Goal: Task Accomplishment & Management: Manage account settings

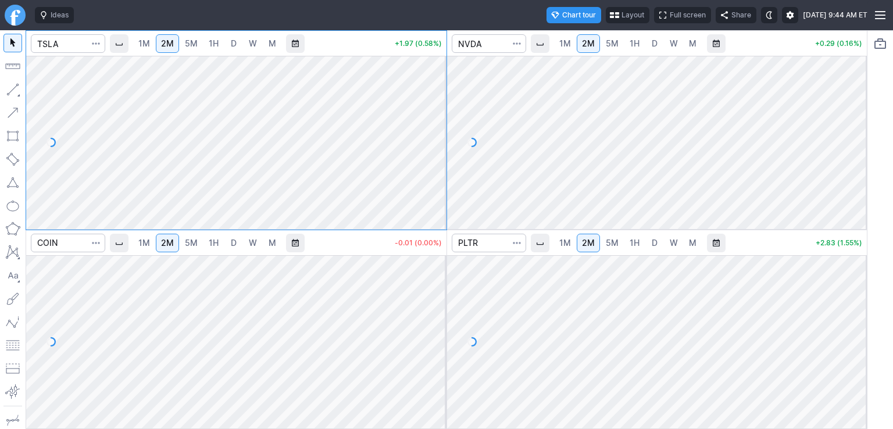
drag, startPoint x: 430, startPoint y: 75, endPoint x: 435, endPoint y: 120, distance: 45.6
click at [435, 120] on div at bounding box center [434, 139] width 24 height 144
drag, startPoint x: 430, startPoint y: 291, endPoint x: 431, endPoint y: 336, distance: 45.9
click at [431, 336] on div at bounding box center [434, 339] width 24 height 144
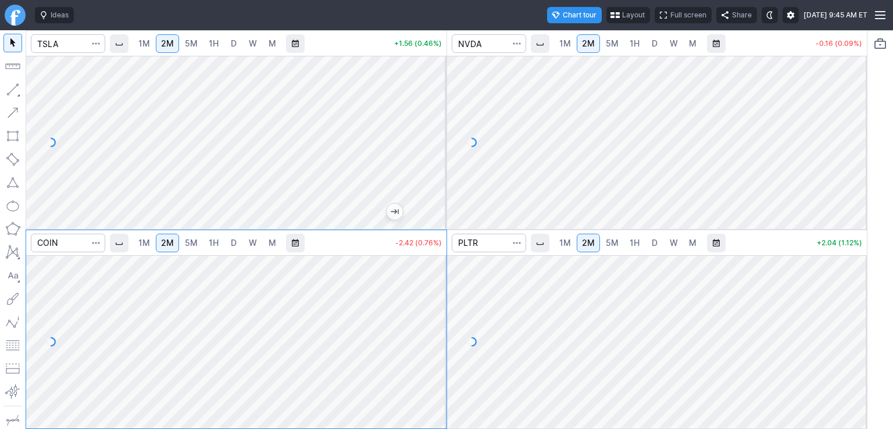
drag, startPoint x: 858, startPoint y: 79, endPoint x: 865, endPoint y: 114, distance: 36.1
click at [865, 114] on div at bounding box center [854, 139] width 24 height 144
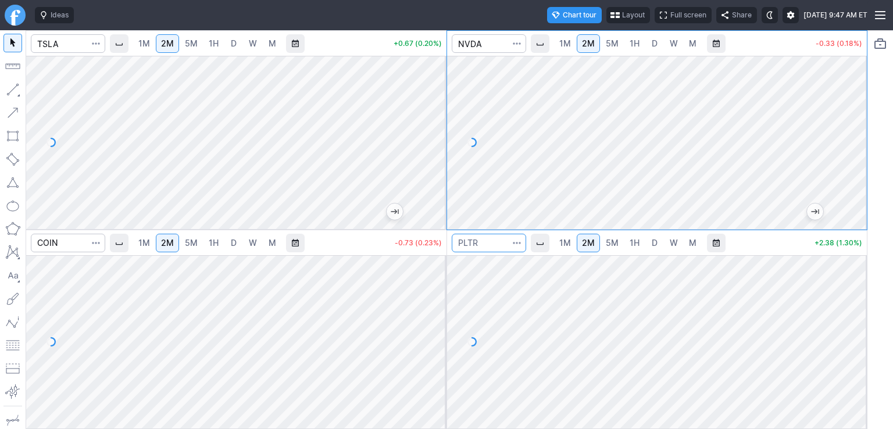
click at [495, 245] on input "Search" at bounding box center [489, 243] width 74 height 19
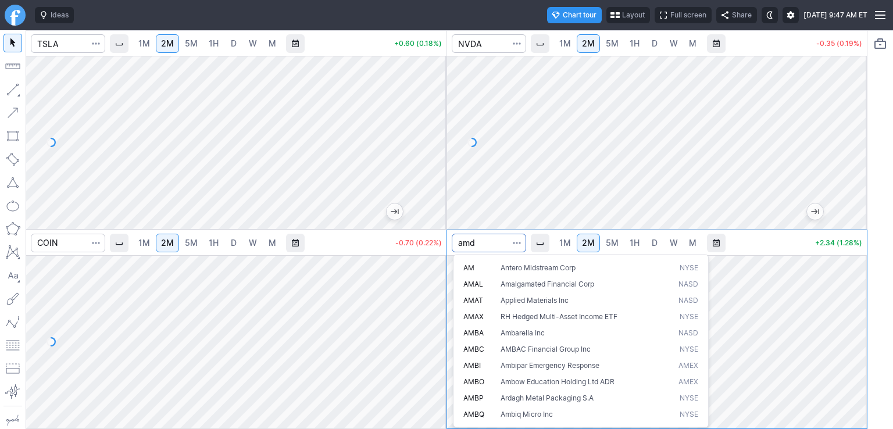
type input "amd"
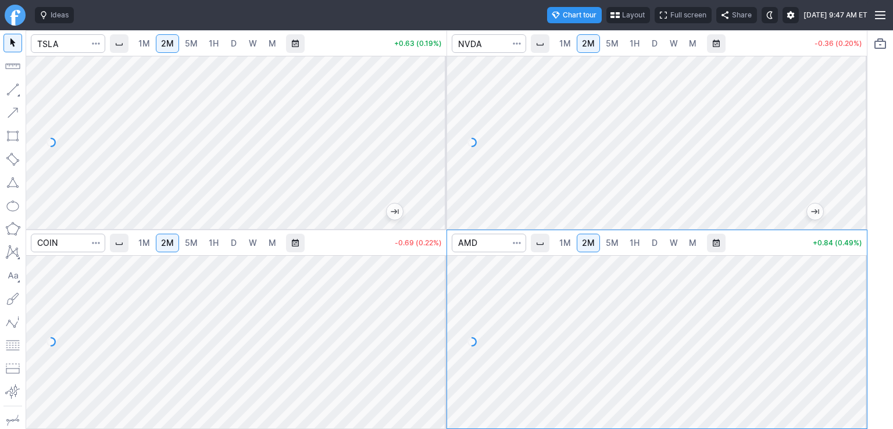
drag, startPoint x: 850, startPoint y: 305, endPoint x: 843, endPoint y: 335, distance: 30.4
click at [853, 332] on div at bounding box center [854, 339] width 24 height 144
drag, startPoint x: 427, startPoint y: 101, endPoint x: 436, endPoint y: 149, distance: 49.0
click at [436, 149] on div at bounding box center [434, 139] width 24 height 144
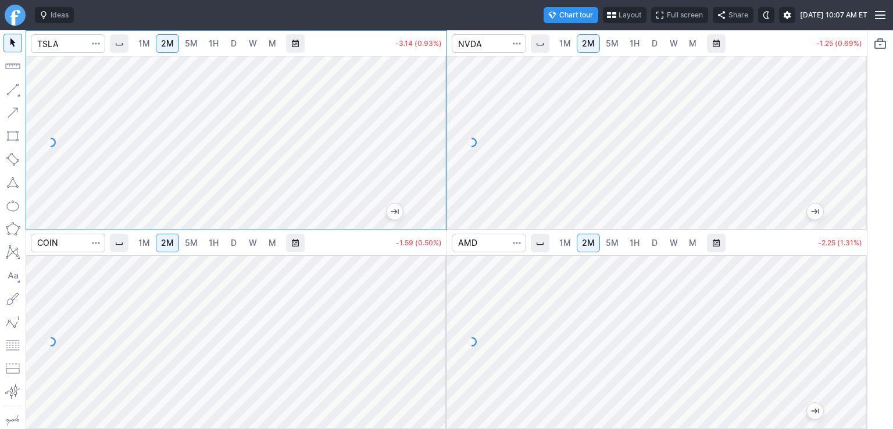
drag, startPoint x: 858, startPoint y: 87, endPoint x: 863, endPoint y: 132, distance: 45.6
click at [863, 132] on div at bounding box center [854, 139] width 24 height 144
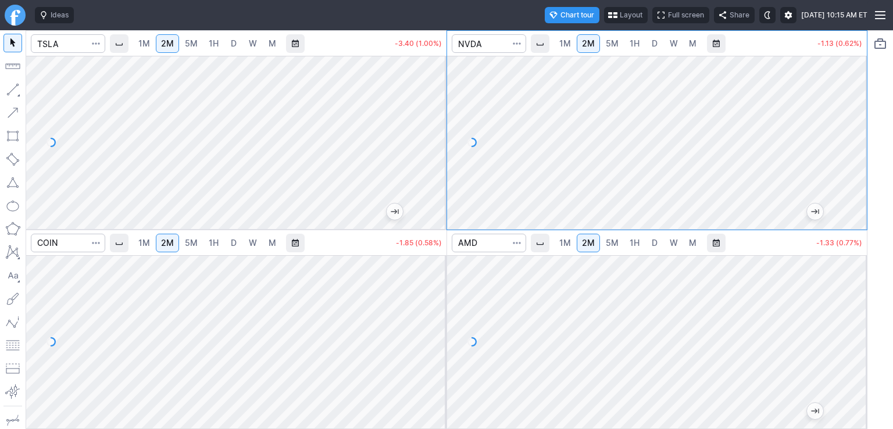
click at [437, 361] on div at bounding box center [434, 339] width 24 height 144
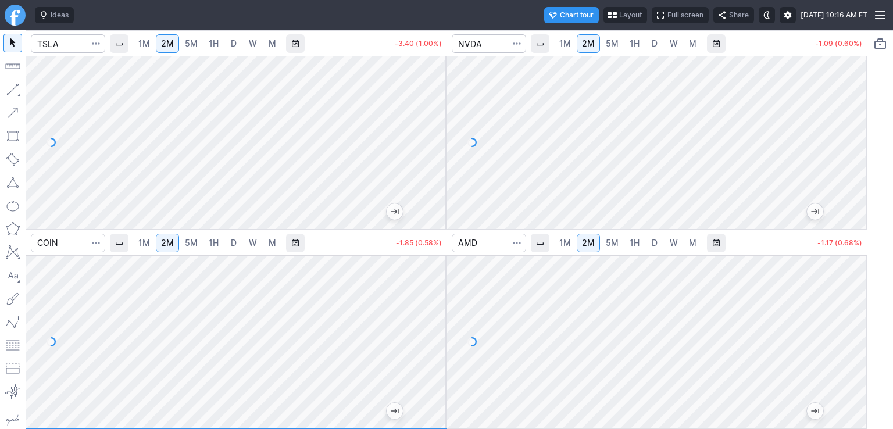
drag, startPoint x: 439, startPoint y: 309, endPoint x: 437, endPoint y: 277, distance: 32.6
click at [437, 277] on div at bounding box center [434, 339] width 24 height 144
click at [436, 354] on div at bounding box center [434, 339] width 24 height 144
click at [430, 352] on div at bounding box center [434, 339] width 24 height 144
drag, startPoint x: 438, startPoint y: 338, endPoint x: 438, endPoint y: 317, distance: 20.3
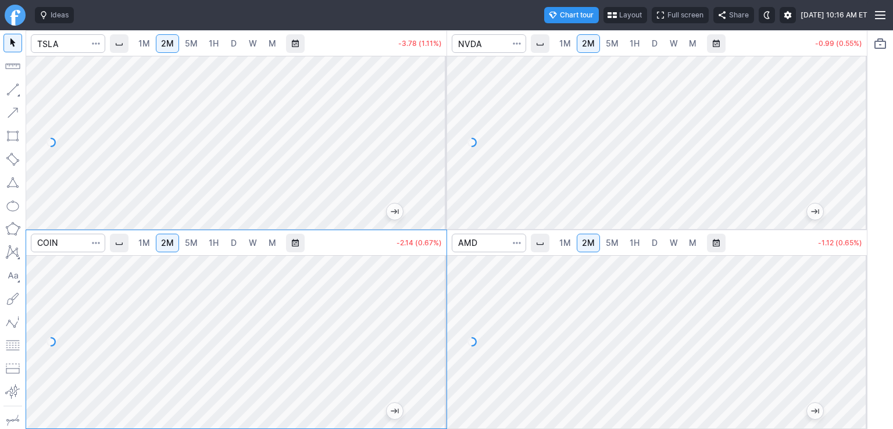
click at [438, 317] on div at bounding box center [434, 339] width 24 height 144
click at [429, 338] on div at bounding box center [434, 339] width 24 height 144
click at [186, 247] on span "5M" at bounding box center [191, 243] width 13 height 10
drag, startPoint x: 439, startPoint y: 365, endPoint x: 428, endPoint y: 357, distance: 13.9
click at [439, 353] on div at bounding box center [434, 339] width 24 height 144
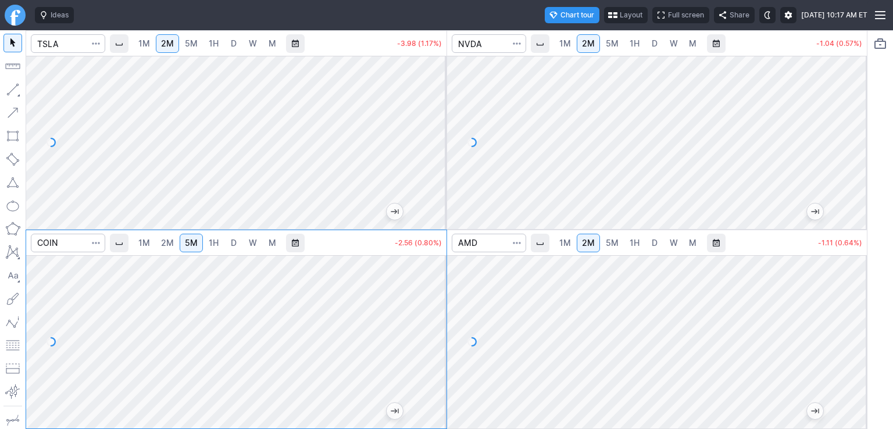
drag, startPoint x: 438, startPoint y: 346, endPoint x: 438, endPoint y: 289, distance: 57.0
click at [438, 289] on div at bounding box center [434, 339] width 24 height 144
drag, startPoint x: 431, startPoint y: 307, endPoint x: 431, endPoint y: 320, distance: 12.2
click at [431, 320] on div at bounding box center [434, 339] width 24 height 144
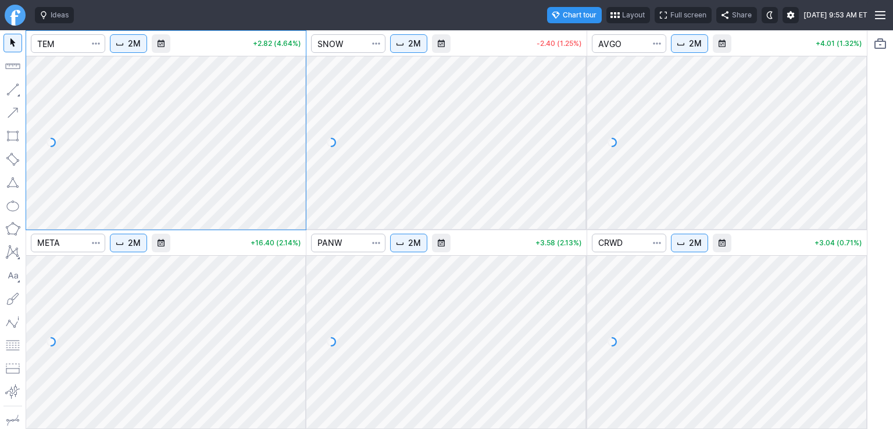
drag, startPoint x: 570, startPoint y: 71, endPoint x: 572, endPoint y: 126, distance: 55.3
click at [572, 126] on div at bounding box center [574, 139] width 24 height 144
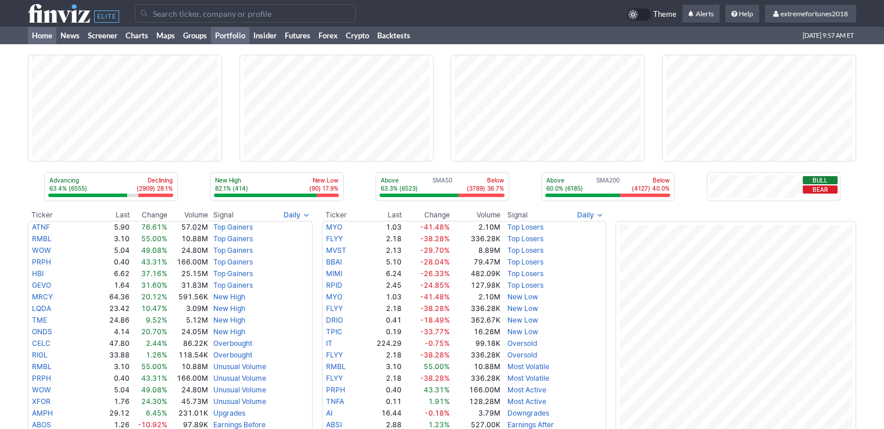
click at [223, 38] on link "Portfolio" at bounding box center [230, 35] width 38 height 17
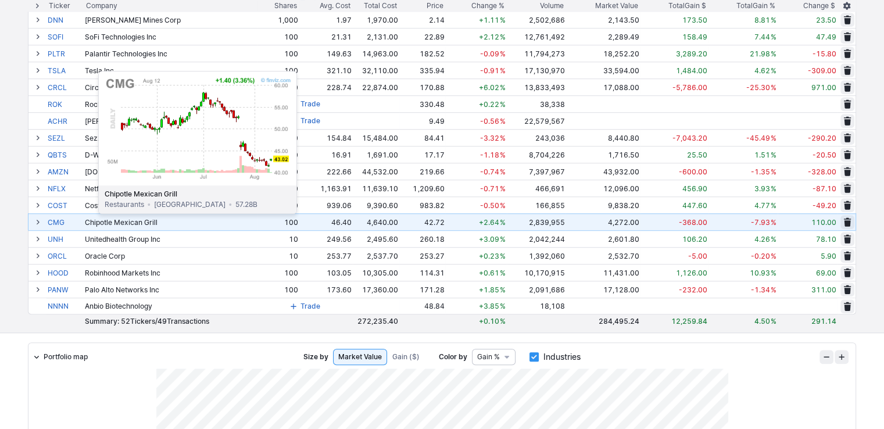
scroll to position [755, 0]
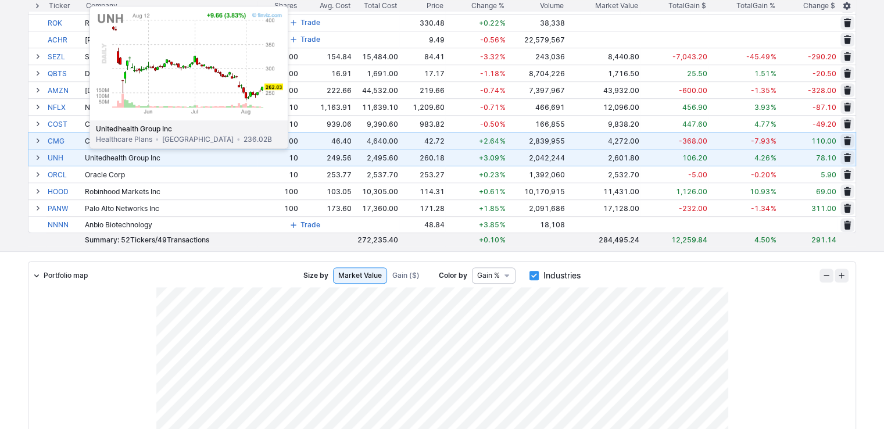
click at [60, 157] on link "UNH" at bounding box center [65, 157] width 35 height 16
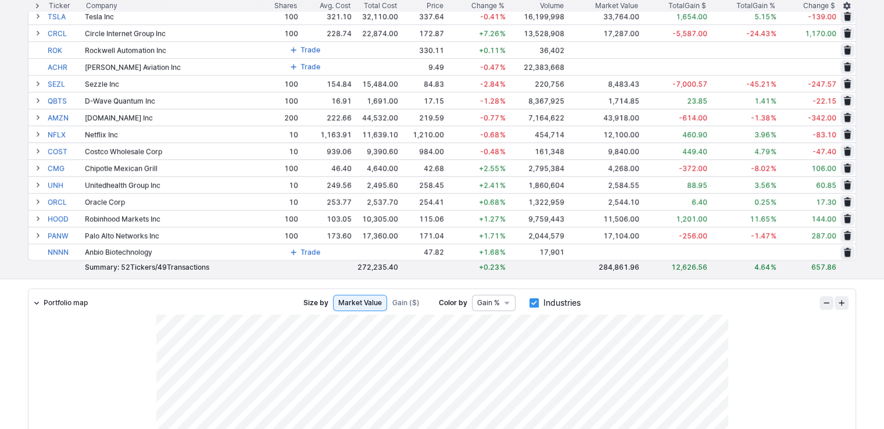
scroll to position [755, 0]
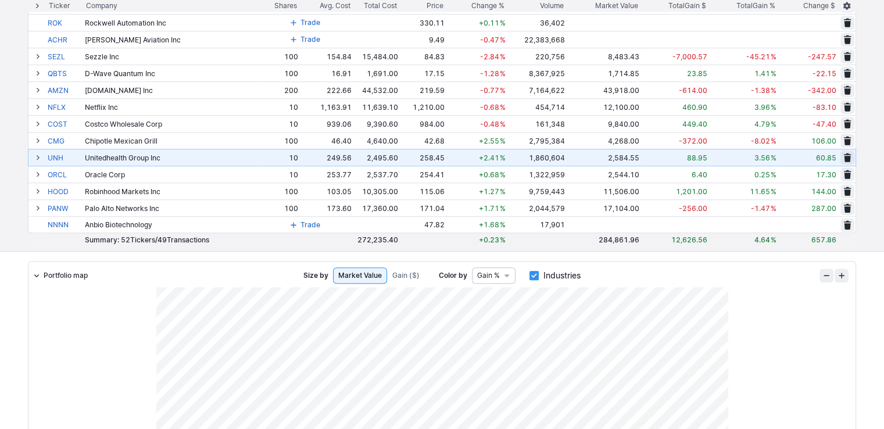
click at [35, 159] on span at bounding box center [37, 157] width 7 height 9
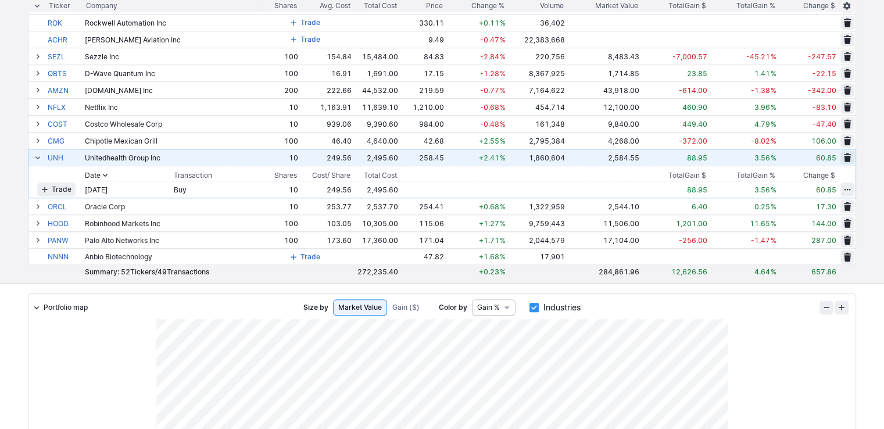
click at [35, 159] on span at bounding box center [37, 157] width 7 height 9
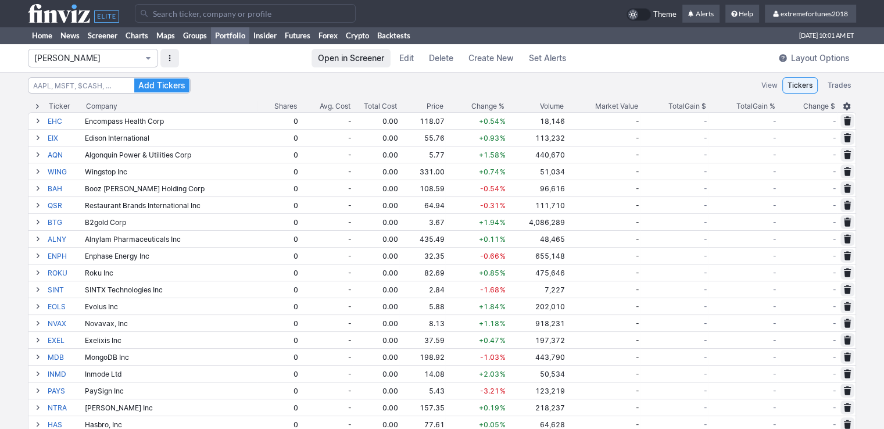
click at [135, 60] on span "Isabel_Watch" at bounding box center [87, 58] width 106 height 12
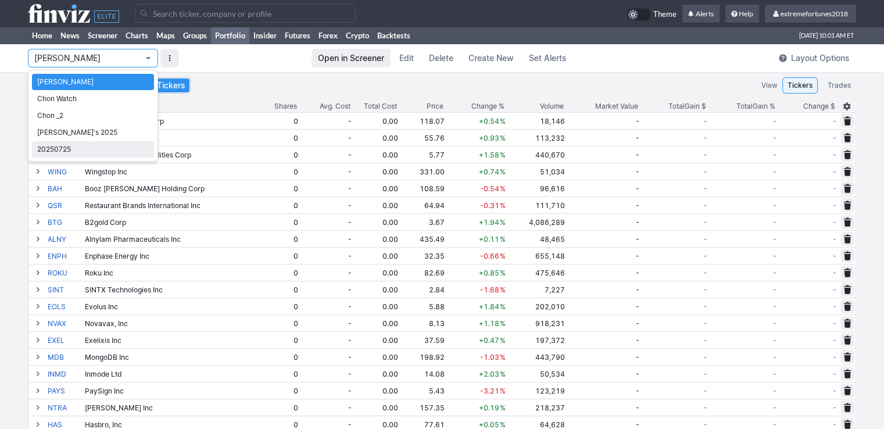
click at [60, 148] on span "20250725" at bounding box center [93, 150] width 112 height 12
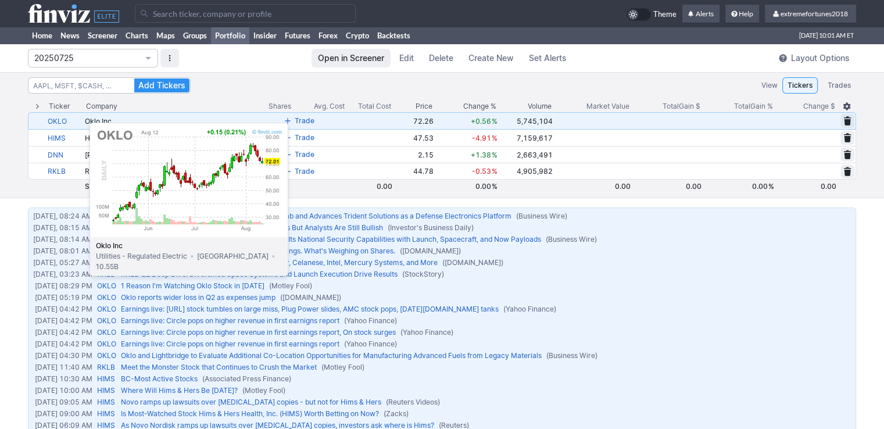
click at [60, 117] on link "OKLO" at bounding box center [65, 121] width 35 height 16
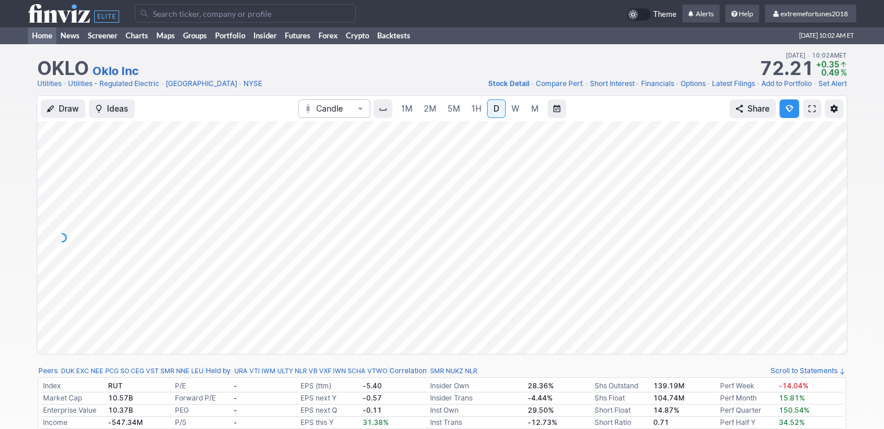
click at [43, 37] on link "Home" at bounding box center [42, 35] width 28 height 17
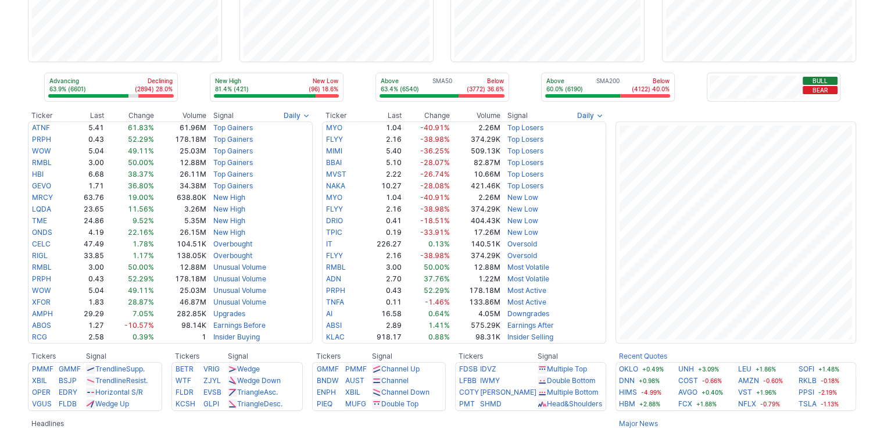
scroll to position [174, 0]
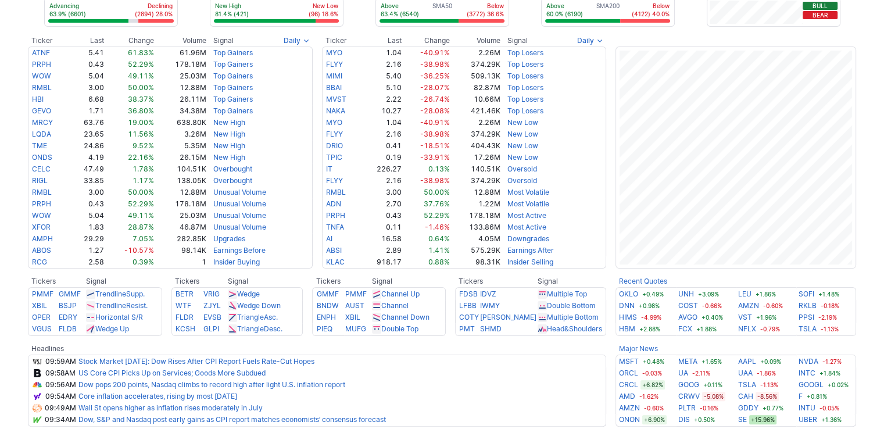
click at [644, 282] on b "Recent Quotes" at bounding box center [643, 281] width 48 height 9
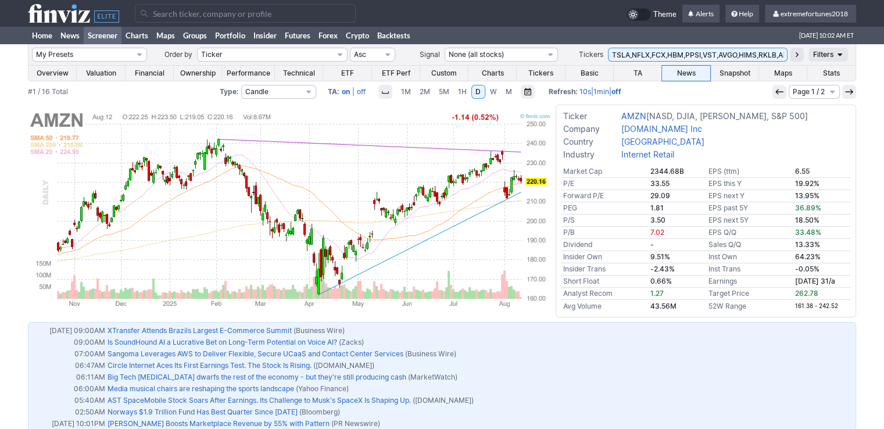
click at [742, 76] on link "Snapshot" at bounding box center [734, 73] width 48 height 15
click at [42, 73] on link "Overview" at bounding box center [52, 73] width 48 height 15
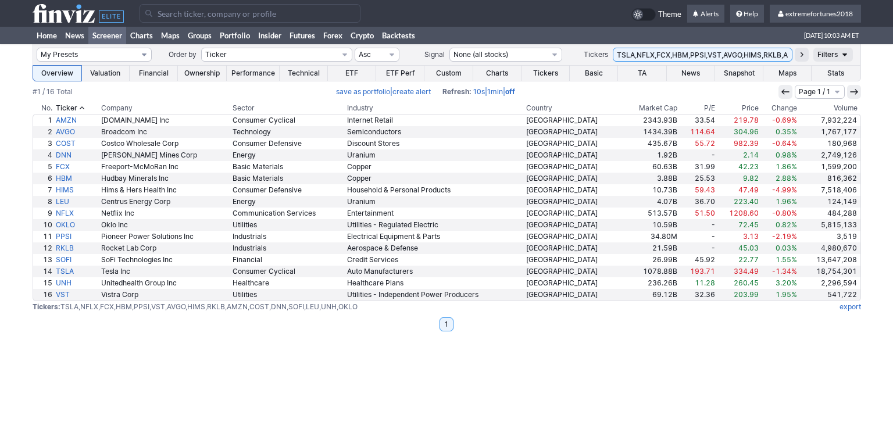
click at [144, 55] on select "My Presets -Save Screen -Edit Screens s: $100-2000 ATR>3 s: $200-2000 ATR=4-60 …" at bounding box center [94, 55] width 115 height 14
click at [37, 48] on select "My Presets -Save Screen -Edit Screens s: $100-2000 ATR>3 s: $200-2000 ATR=4-60 …" at bounding box center [94, 55] width 115 height 14
select select "My Presets"
click at [142, 52] on select "My Presets -Save Screen -Edit Screens s: $100-2000 ATR>3 s: $200-2000 ATR=4-60 …" at bounding box center [94, 55] width 115 height 14
click at [280, 345] on div "My Presets -Save Screen -Edit Screens s: $100-2000 ATR>3 s: $200-2000 ATR=4-60 …" at bounding box center [446, 236] width 893 height 385
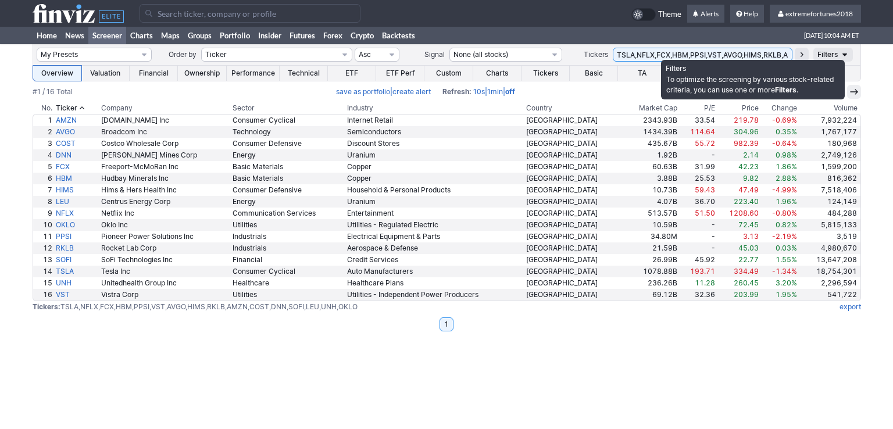
click at [838, 54] on link "Filters" at bounding box center [833, 55] width 40 height 14
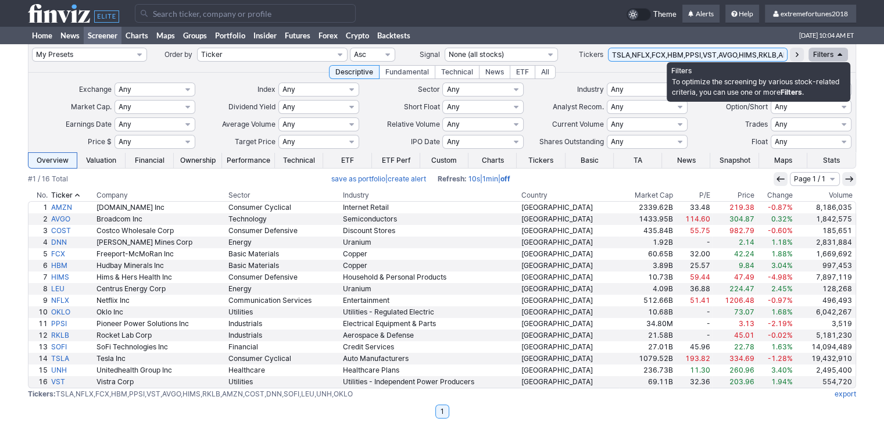
click at [844, 56] on icon at bounding box center [839, 54] width 9 height 9
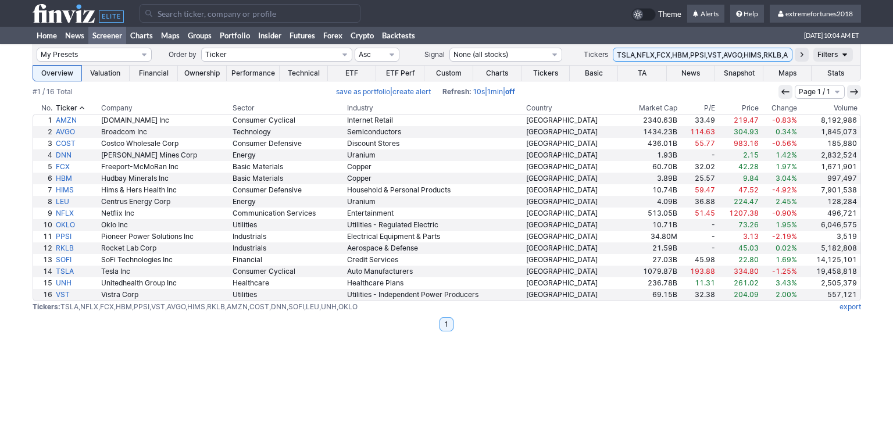
click at [851, 89] on div "Page 1 / 1" at bounding box center [819, 92] width 83 height 14
click at [803, 56] on icon at bounding box center [801, 54] width 9 height 9
drag, startPoint x: 0, startPoint y: 0, endPoint x: 803, endPoint y: 56, distance: 804.5
click at [803, 56] on icon at bounding box center [801, 54] width 9 height 9
click at [45, 38] on link "Home" at bounding box center [47, 35] width 28 height 17
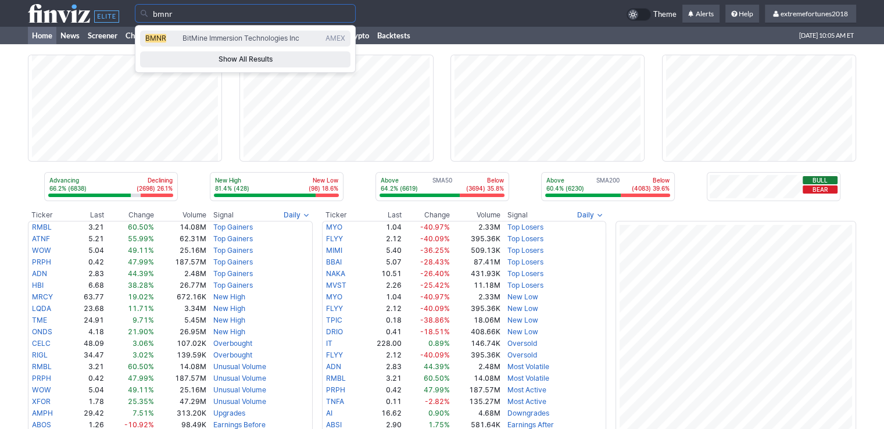
click at [221, 37] on span "BitMine Immersion Technologies Inc" at bounding box center [240, 38] width 117 height 9
type input "BMNR"
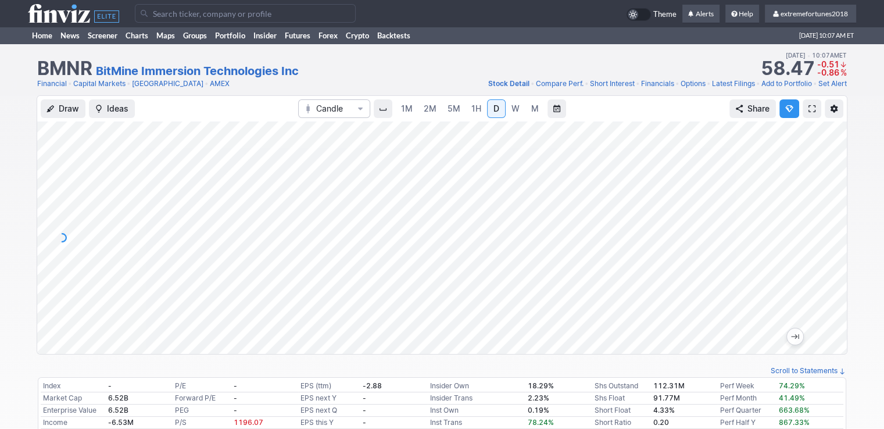
click at [779, 84] on link "Add to Portfolio" at bounding box center [786, 84] width 51 height 12
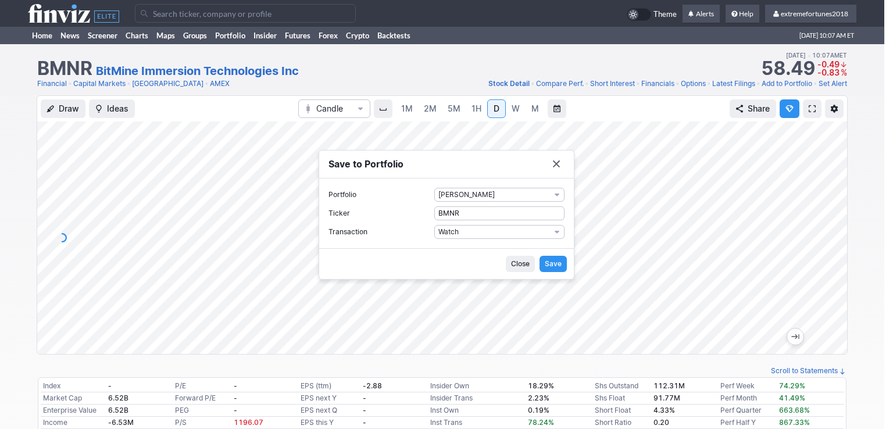
click at [554, 262] on span "Save" at bounding box center [553, 264] width 17 height 12
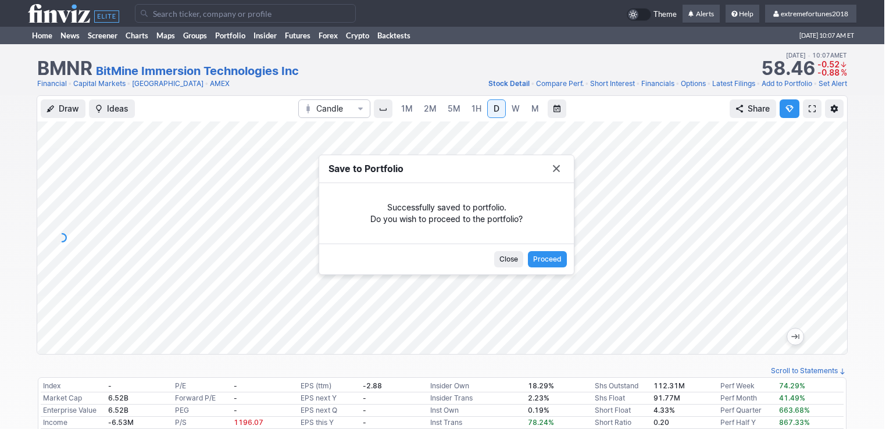
click at [514, 257] on span "Close" at bounding box center [508, 259] width 19 height 12
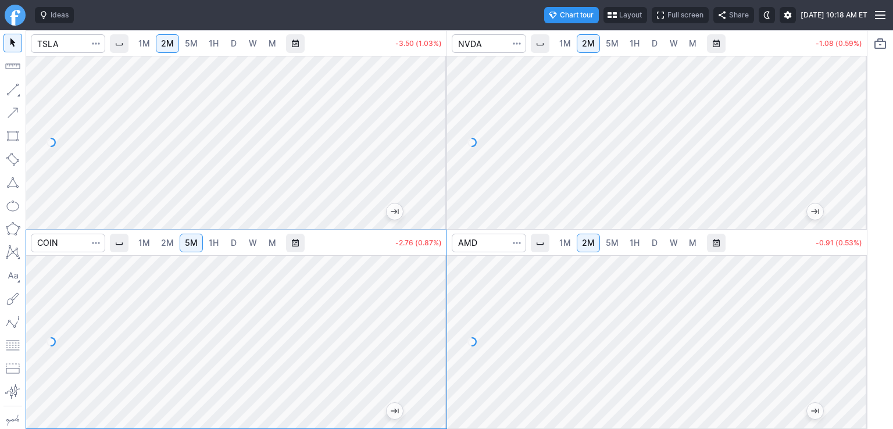
click at [173, 247] on span "2M" at bounding box center [167, 243] width 13 height 10
click at [436, 362] on div at bounding box center [434, 339] width 24 height 144
drag, startPoint x: 431, startPoint y: 360, endPoint x: 432, endPoint y: 314, distance: 46.5
click at [432, 314] on div at bounding box center [434, 339] width 24 height 144
click at [435, 362] on div at bounding box center [434, 339] width 24 height 144
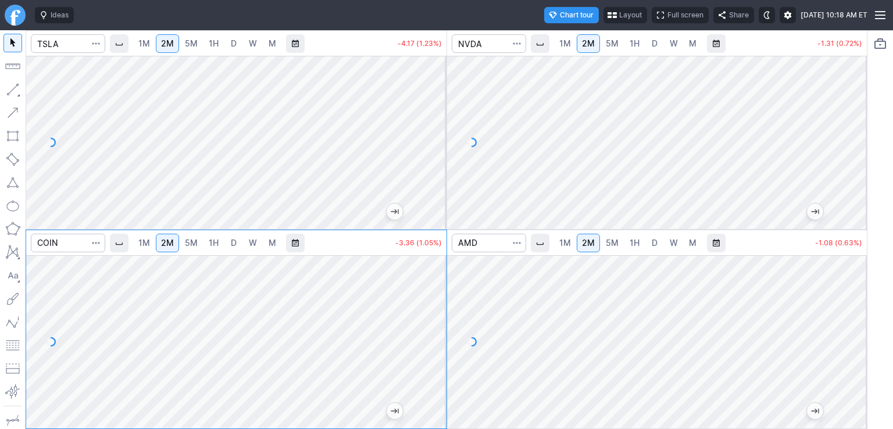
click at [432, 375] on div at bounding box center [434, 339] width 24 height 144
drag, startPoint x: 435, startPoint y: 348, endPoint x: 432, endPoint y: 361, distance: 13.6
click at [432, 361] on div at bounding box center [434, 339] width 24 height 144
drag, startPoint x: 428, startPoint y: 282, endPoint x: 432, endPoint y: 306, distance: 24.2
click at [432, 306] on div at bounding box center [434, 339] width 24 height 144
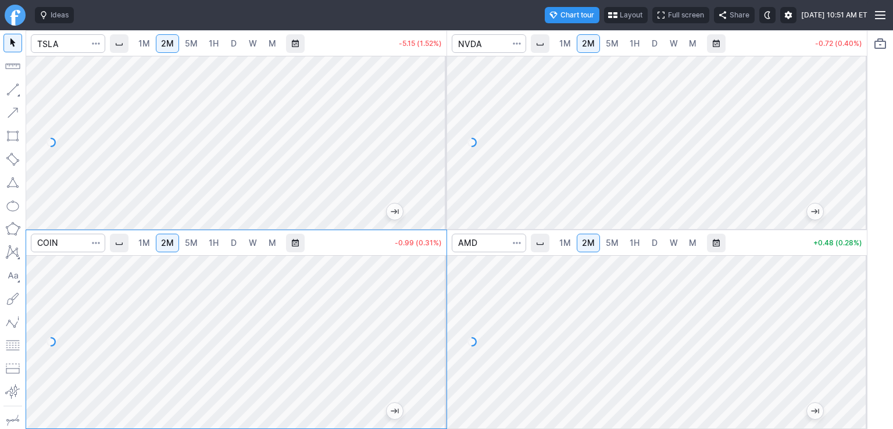
drag, startPoint x: 440, startPoint y: 292, endPoint x: 443, endPoint y: 328, distance: 36.8
click at [443, 328] on div at bounding box center [434, 339] width 24 height 144
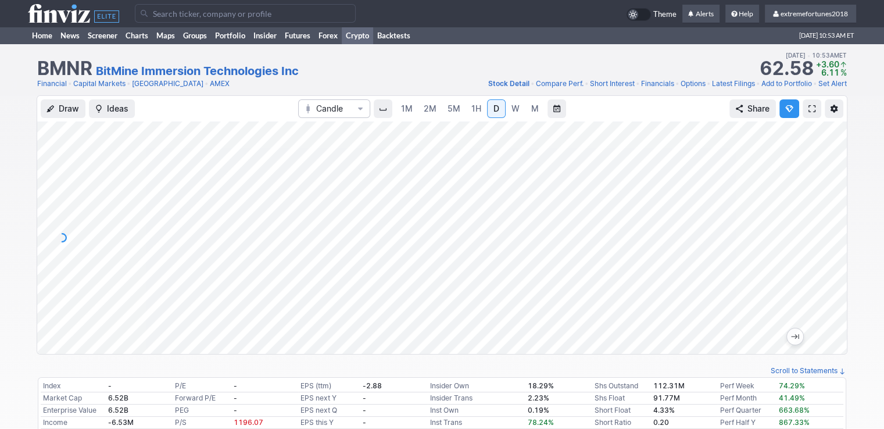
click at [358, 35] on link "Crypto" at bounding box center [357, 35] width 31 height 17
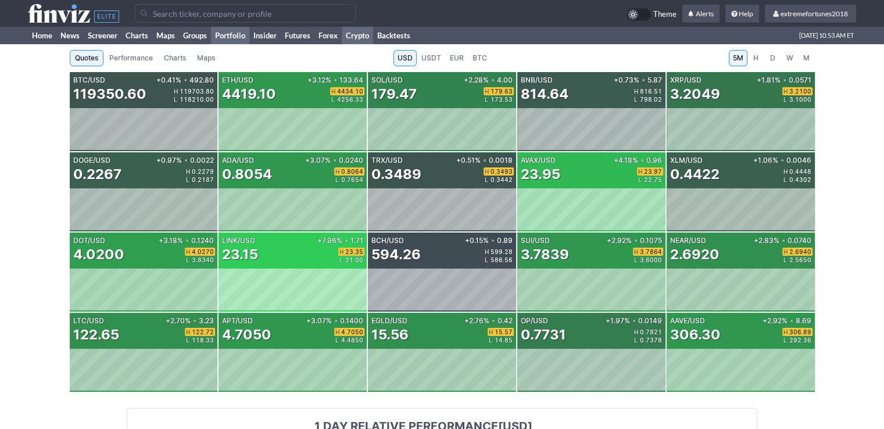
click at [228, 36] on link "Portfolio" at bounding box center [230, 35] width 38 height 17
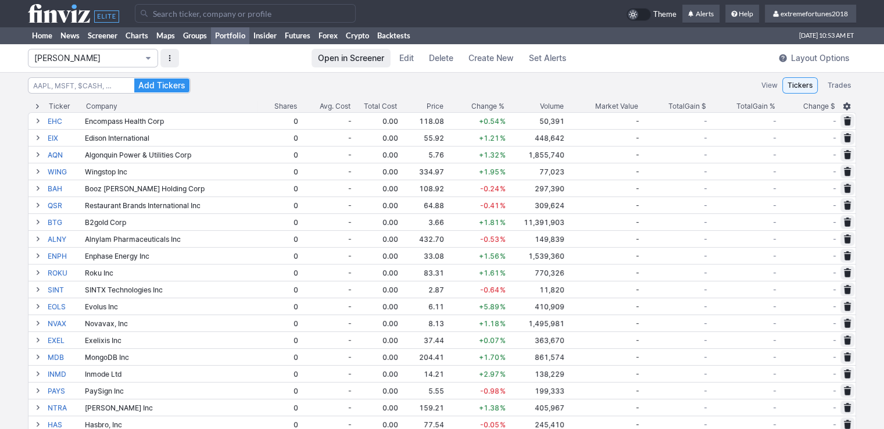
click at [108, 58] on span "Isabel_Watch" at bounding box center [87, 58] width 106 height 12
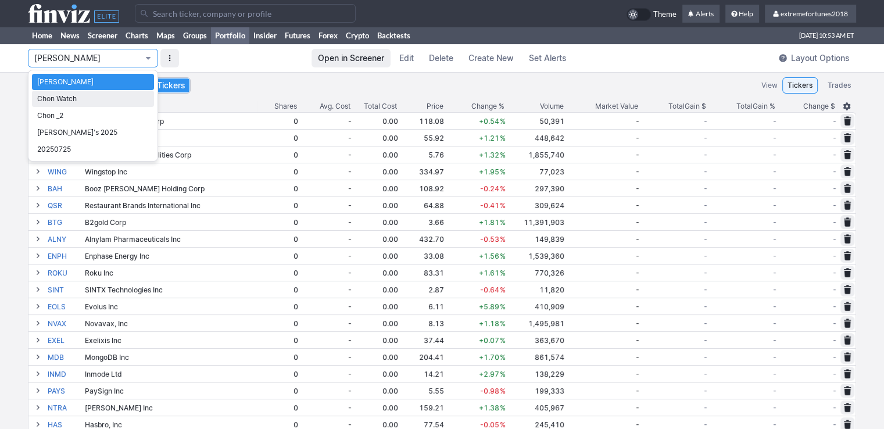
click at [100, 103] on span "Chon Watch" at bounding box center [93, 99] width 112 height 12
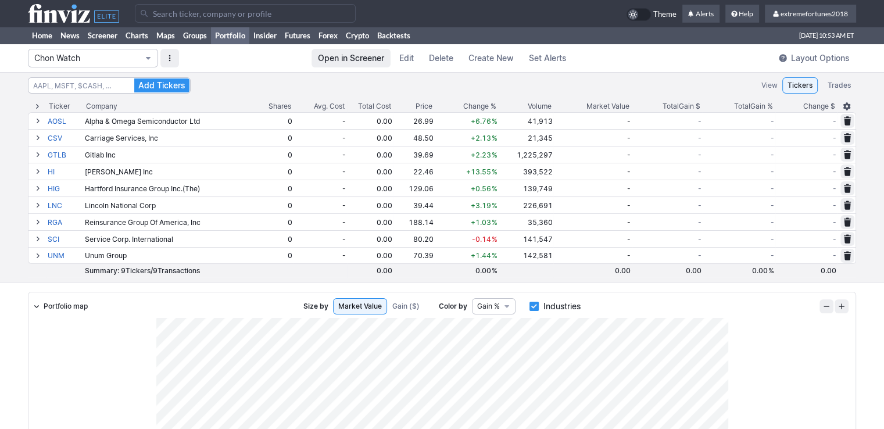
click at [65, 61] on span "Chon Watch" at bounding box center [87, 58] width 106 height 12
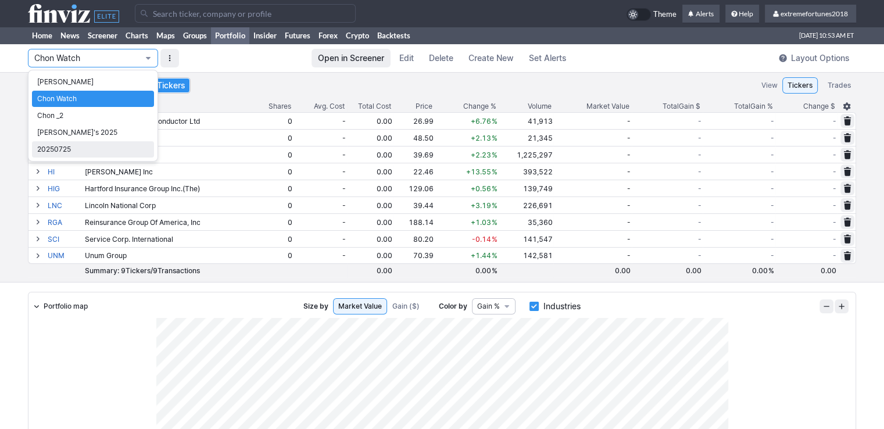
click at [78, 145] on span "20250725" at bounding box center [93, 150] width 112 height 12
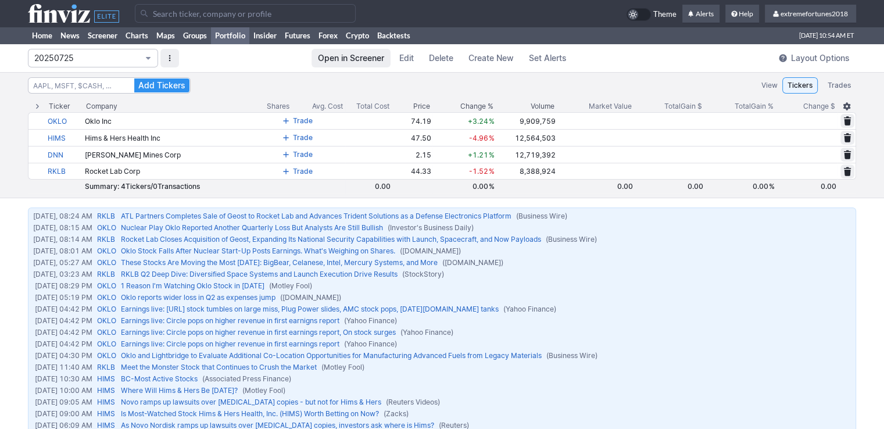
click at [61, 54] on span "20250725" at bounding box center [87, 58] width 106 height 12
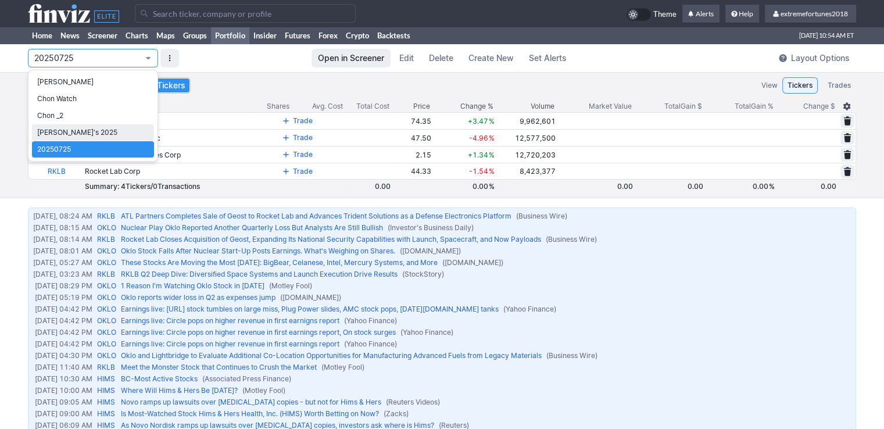
click at [65, 132] on span "Nancy's 2025" at bounding box center [93, 133] width 112 height 12
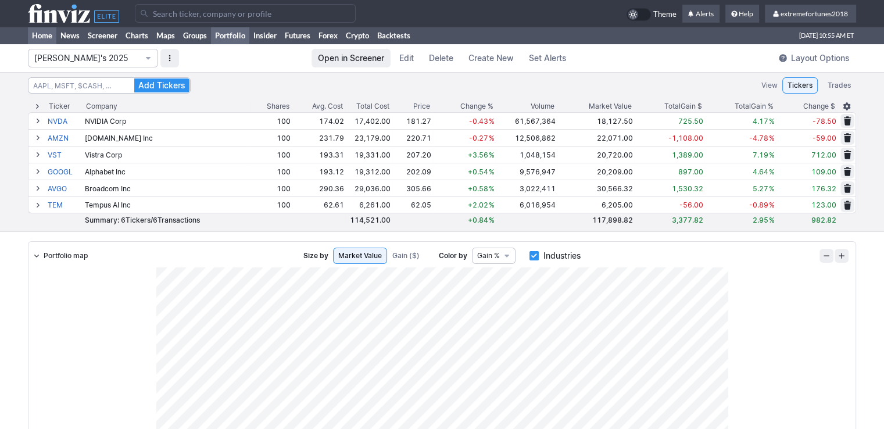
click at [44, 34] on link "Home" at bounding box center [42, 35] width 28 height 17
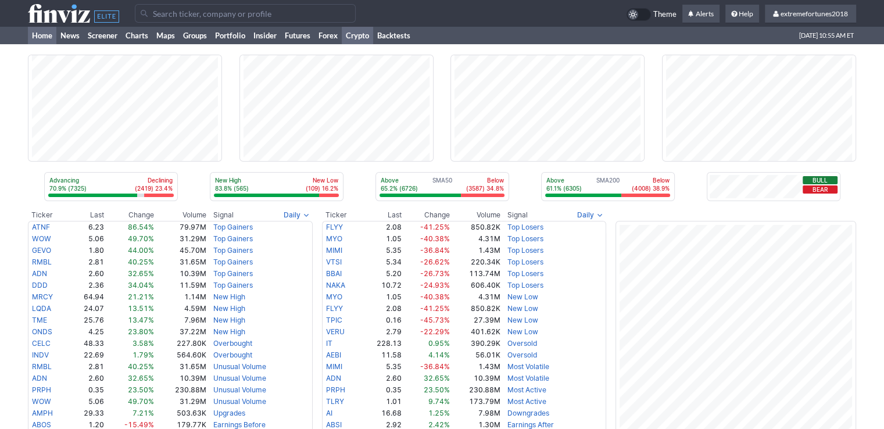
click at [351, 35] on link "Crypto" at bounding box center [357, 35] width 31 height 17
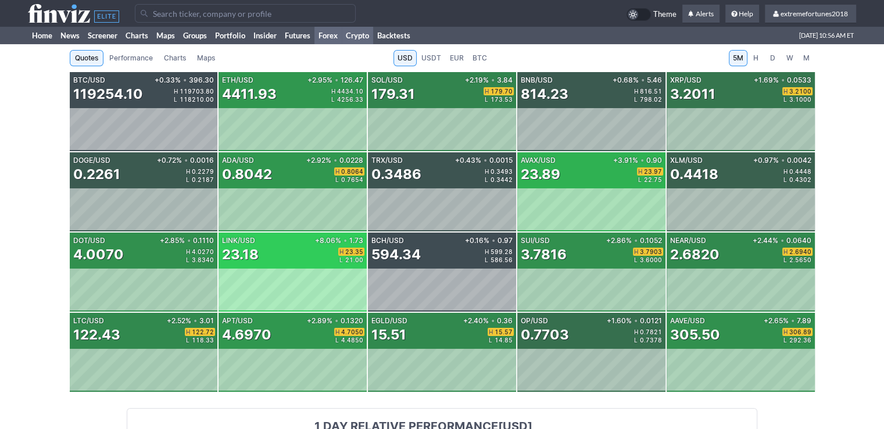
click at [330, 35] on link "Forex" at bounding box center [327, 35] width 27 height 17
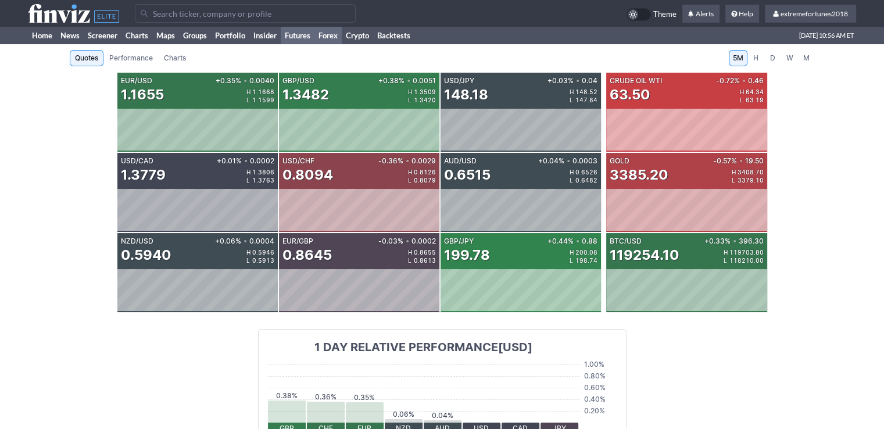
click at [295, 35] on link "Futures" at bounding box center [298, 35] width 34 height 17
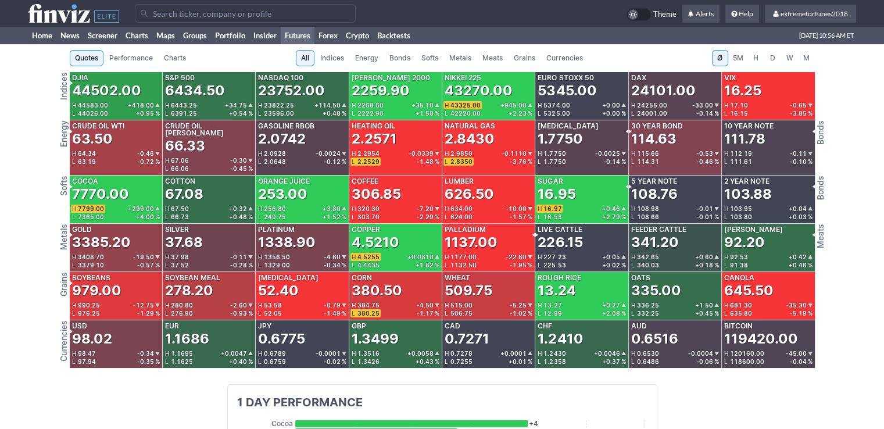
click at [453, 58] on span "Metals" at bounding box center [460, 58] width 22 height 12
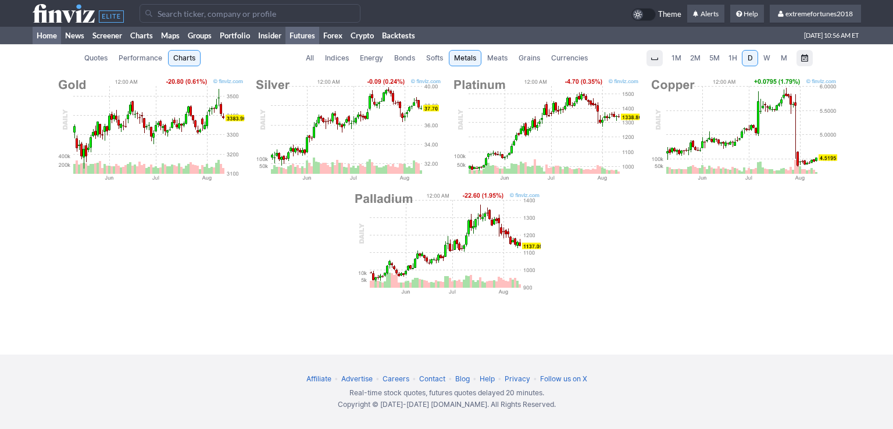
click at [42, 40] on link "Home" at bounding box center [47, 35] width 28 height 17
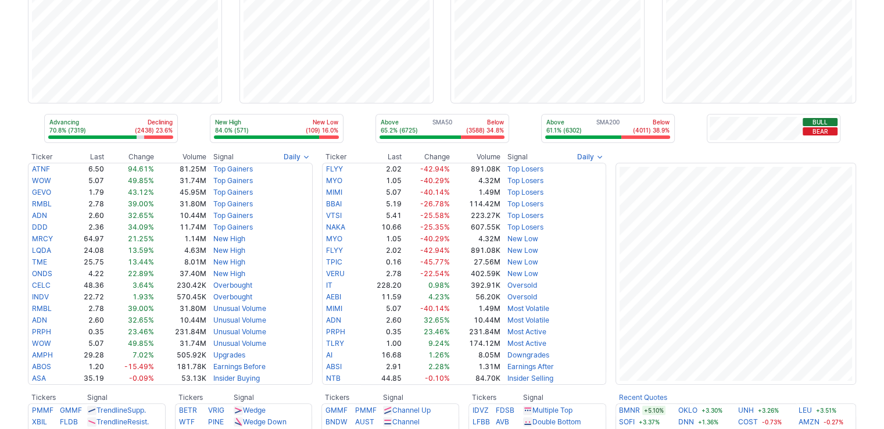
scroll to position [291, 0]
